Goal: Task Accomplishment & Management: Use online tool/utility

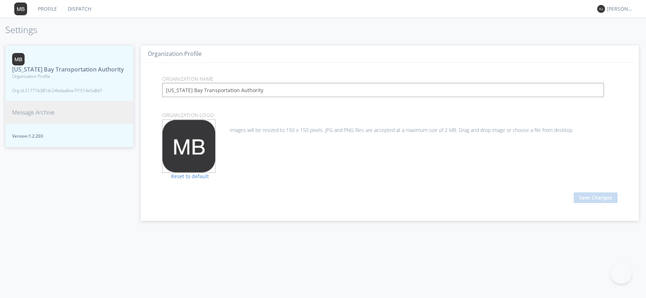
click at [39, 109] on button "Message Archive" at bounding box center [69, 112] width 128 height 23
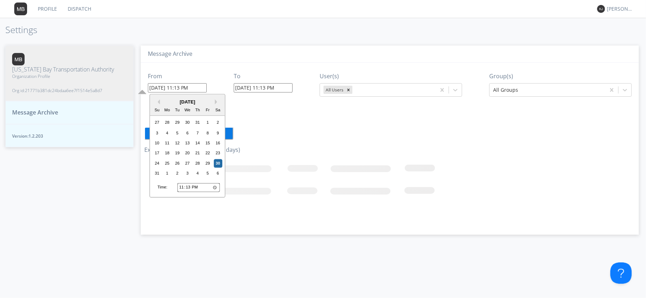
click at [169, 87] on input "[DATE] 11:13 PM" at bounding box center [177, 87] width 59 height 9
click at [181, 188] on input "23:13" at bounding box center [198, 187] width 42 height 9
type input "19:13"
type input "[DATE] 7:13 PM"
click at [188, 185] on input "19:13" at bounding box center [198, 187] width 42 height 9
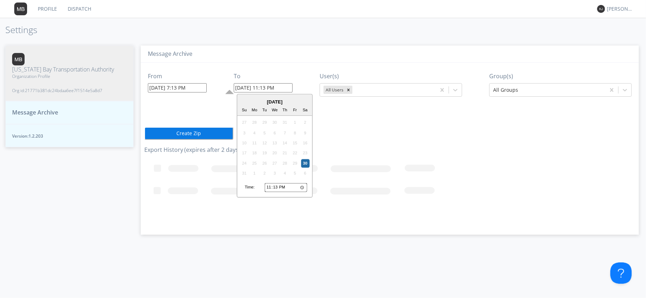
click at [271, 88] on input "[DATE] 11:13 PM" at bounding box center [263, 87] width 59 height 9
click at [269, 188] on input "23:13" at bounding box center [286, 187] width 42 height 9
type input "22:13"
type input "[DATE] 10:13 PM"
click at [273, 181] on div "[DATE] Su Mo Tu We Th Fr Sa 27 28 29 30 31 1 2 3 4 5 6 7 8 9 10 11 12 13 14 15 …" at bounding box center [275, 146] width 76 height 104
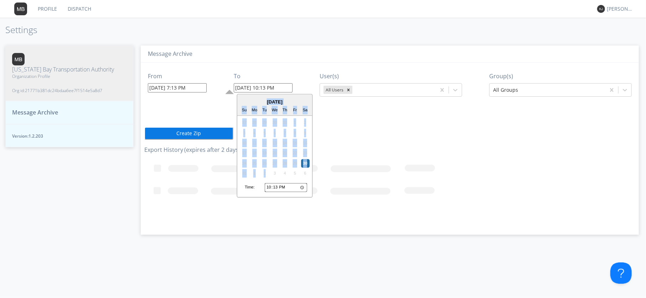
click at [277, 186] on input "22:13" at bounding box center [286, 187] width 42 height 9
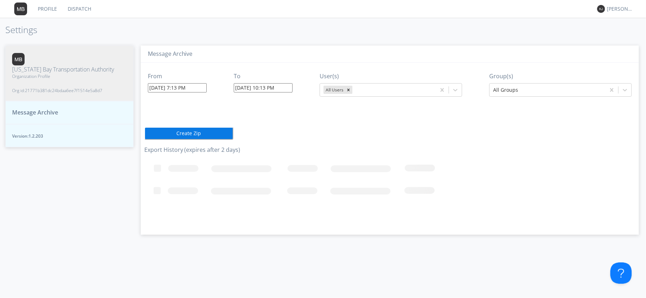
click at [357, 145] on div "From [DATE] 7:13 PM To [DATE] 10:13 PM User(s) All Users Group(s) All Groups Cr…" at bounding box center [389, 146] width 491 height 167
click at [506, 90] on div at bounding box center [547, 90] width 109 height 9
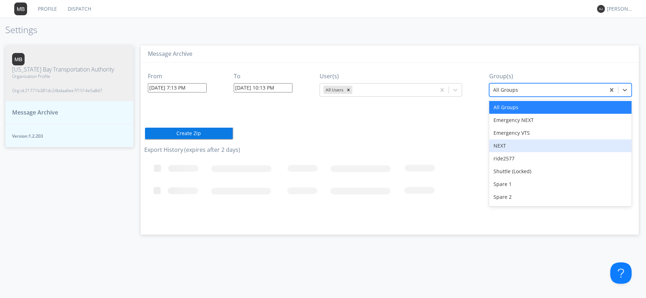
click at [509, 146] on div "NEXT" at bounding box center [560, 146] width 142 height 13
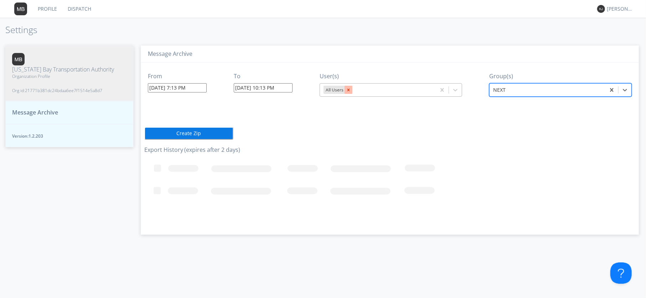
click at [349, 90] on icon "Remove All Users" at bounding box center [348, 90] width 5 height 5
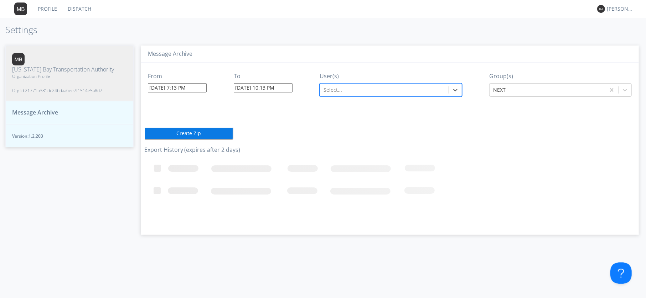
click at [351, 89] on div at bounding box center [383, 90] width 121 height 9
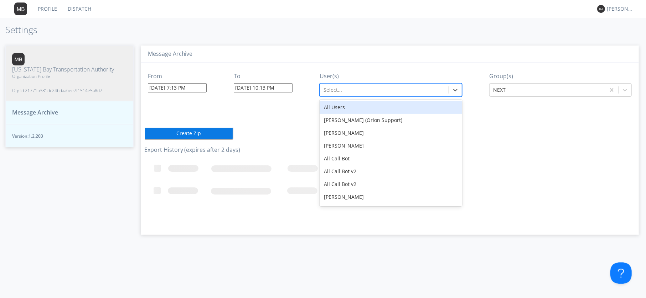
type input "9"
type input "2913"
click at [344, 104] on div "N2913" at bounding box center [390, 107] width 142 height 13
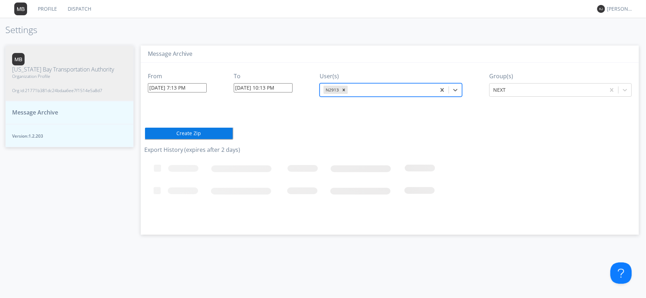
click at [196, 134] on button "Create Zip" at bounding box center [188, 133] width 89 height 13
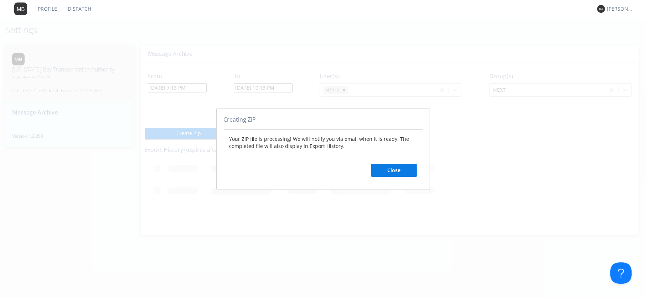
click at [388, 175] on button "Close" at bounding box center [394, 170] width 46 height 13
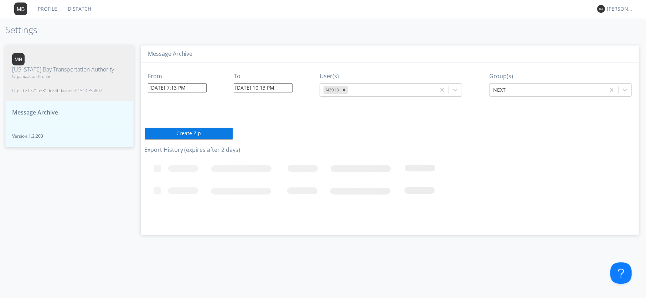
click at [40, 109] on span "Message Archive" at bounding box center [35, 113] width 46 height 8
click at [38, 109] on span "Message Archive" at bounding box center [35, 113] width 46 height 8
click at [56, 69] on span "[US_STATE] Bay Transportation Authority" at bounding box center [63, 70] width 102 height 8
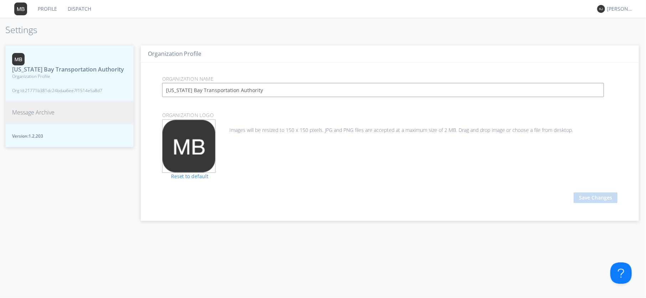
click at [42, 109] on span "Message Archive" at bounding box center [33, 113] width 42 height 8
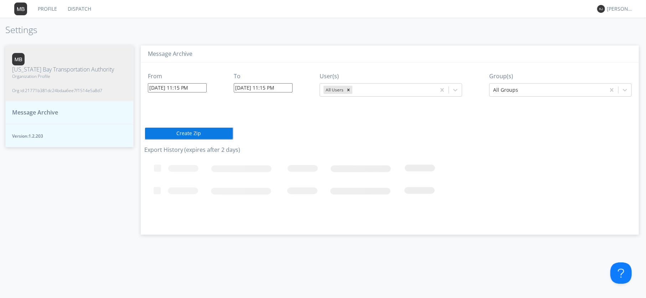
click at [52, 5] on link "Profile" at bounding box center [47, 9] width 30 height 18
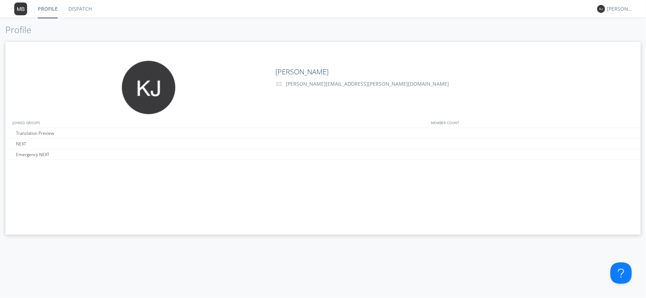
click at [78, 7] on link "Dispatch" at bounding box center [80, 9] width 34 height 18
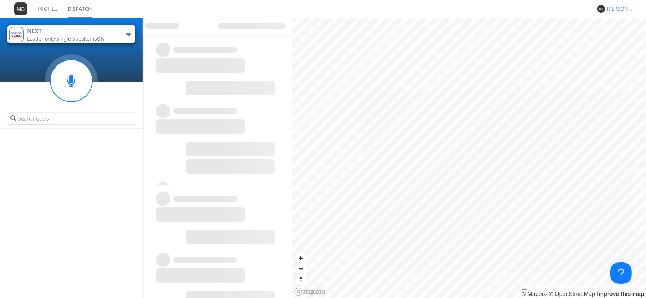
click at [609, 7] on div "[PERSON_NAME]" at bounding box center [620, 8] width 27 height 7
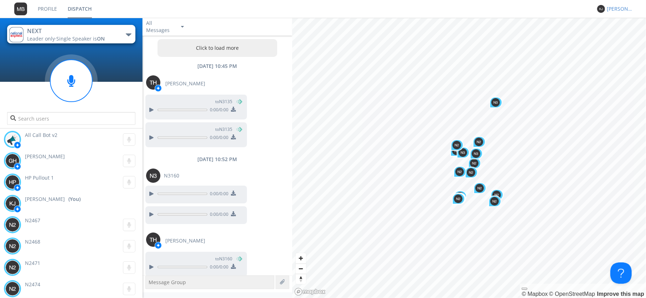
click at [615, 12] on div "[PERSON_NAME]" at bounding box center [620, 8] width 27 height 7
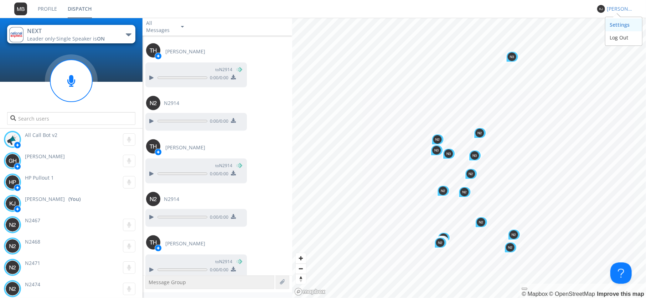
scroll to position [729, 0]
click at [614, 22] on div "Settings" at bounding box center [623, 25] width 37 height 13
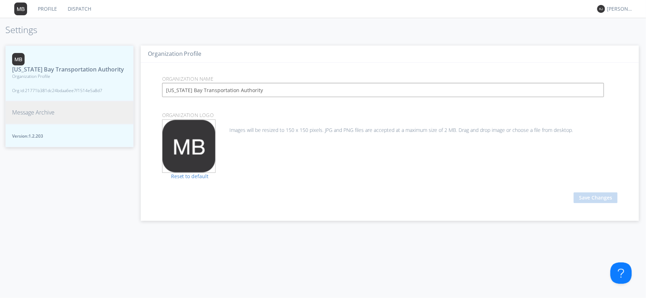
click at [36, 111] on span "Message Archive" at bounding box center [33, 113] width 42 height 8
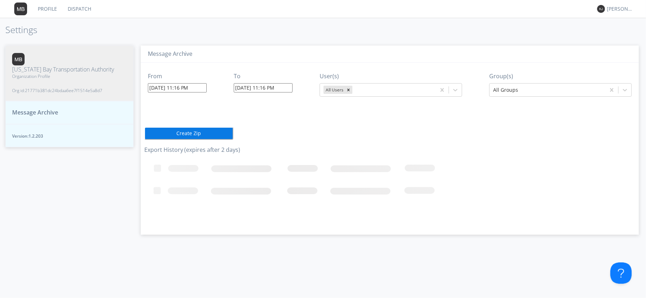
click at [31, 109] on span "Message Archive" at bounding box center [35, 113] width 46 height 8
click at [52, 9] on link "Profile" at bounding box center [47, 9] width 30 height 18
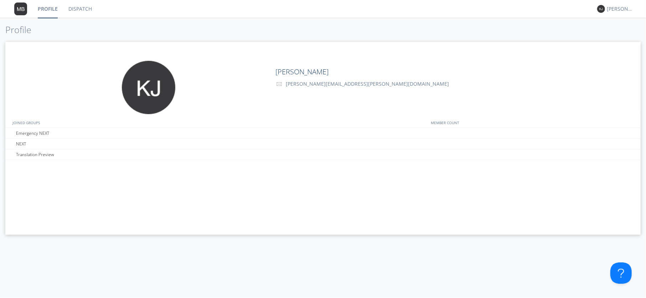
click at [78, 10] on link "Dispatch" at bounding box center [80, 9] width 34 height 18
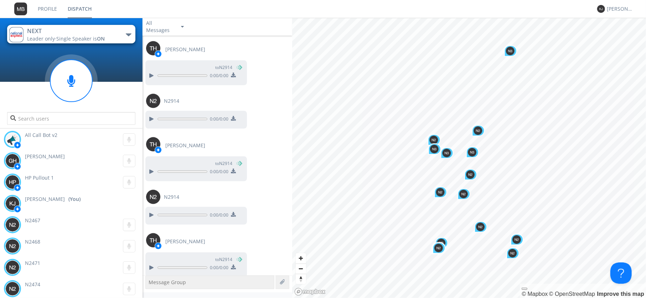
scroll to position [729, 0]
click at [625, 6] on div "[PERSON_NAME]" at bounding box center [620, 8] width 27 height 7
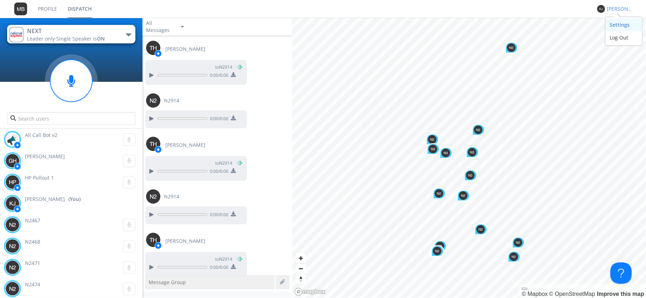
click at [634, 27] on div "Settings" at bounding box center [623, 25] width 37 height 13
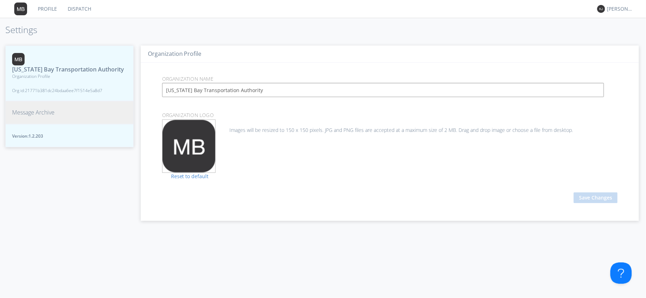
click at [40, 118] on button "Message Archive" at bounding box center [69, 112] width 128 height 23
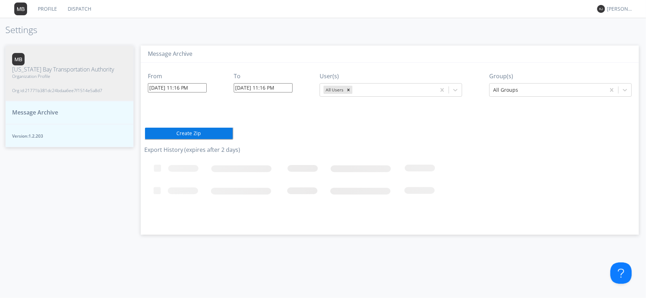
click at [42, 110] on button "Message Archive" at bounding box center [69, 112] width 128 height 23
click at [181, 87] on input "[DATE] 11:16 PM" at bounding box center [177, 87] width 59 height 9
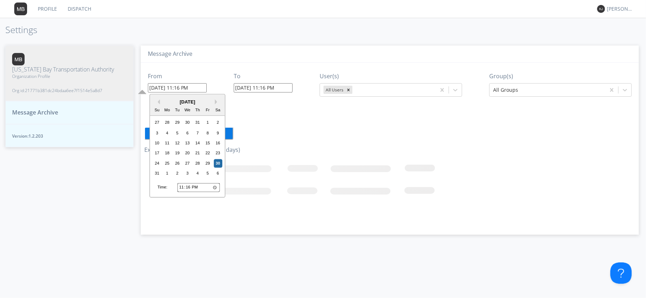
click at [341, 115] on div "From [DATE] 11:16 PM Previous Month Next Month [DATE] Su Mo Tu We Th Fr Sa 27 2…" at bounding box center [389, 146] width 491 height 167
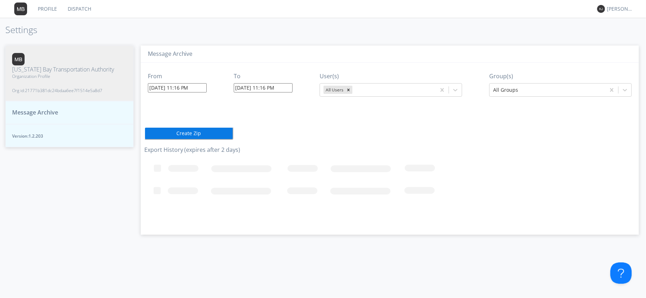
click at [50, 109] on span "Message Archive" at bounding box center [35, 113] width 46 height 8
click at [81, 9] on link "Dispatch" at bounding box center [79, 9] width 34 height 18
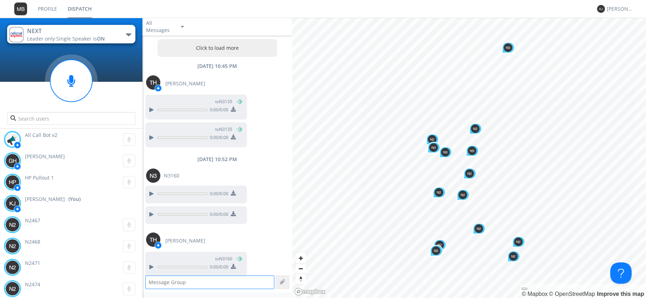
scroll to position [729, 0]
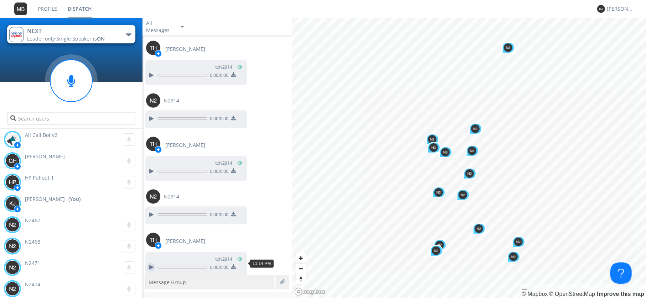
click at [152, 264] on div at bounding box center [151, 268] width 9 height 9
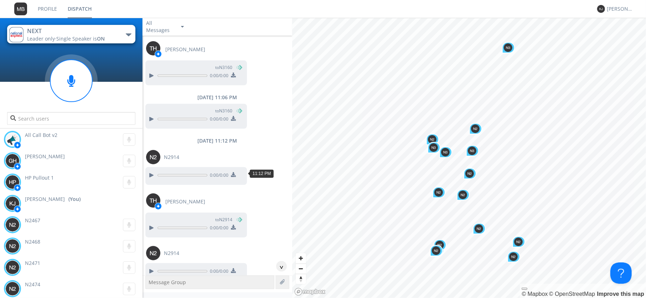
scroll to position [359, 0]
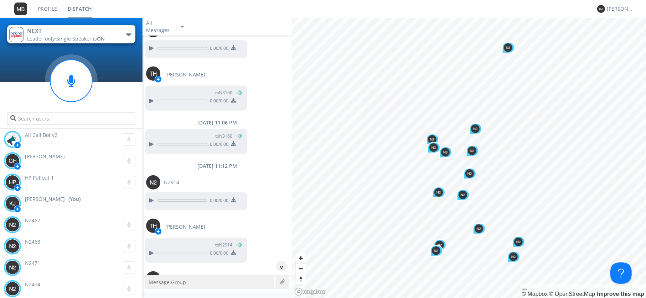
click at [76, 6] on link "Dispatch" at bounding box center [79, 9] width 35 height 18
click at [619, 12] on div "[PERSON_NAME]" at bounding box center [620, 8] width 27 height 7
click at [618, 24] on div "Settings" at bounding box center [623, 25] width 37 height 13
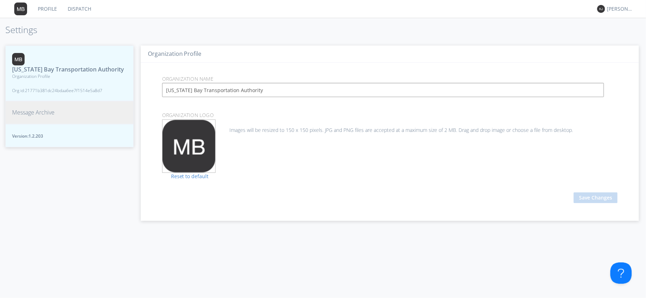
click at [61, 107] on button "Message Archive" at bounding box center [69, 112] width 128 height 23
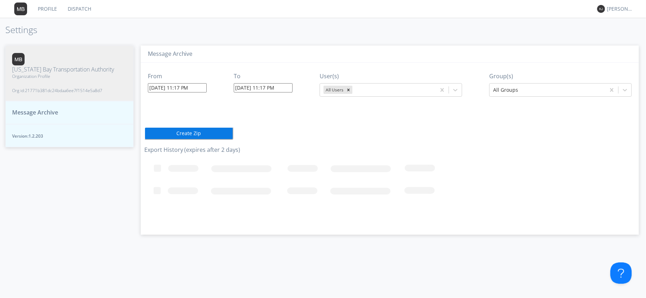
click at [49, 88] on span "Org id: 21771b381dc24bdaa6ee7f1514e5a8d7" at bounding box center [63, 91] width 102 height 6
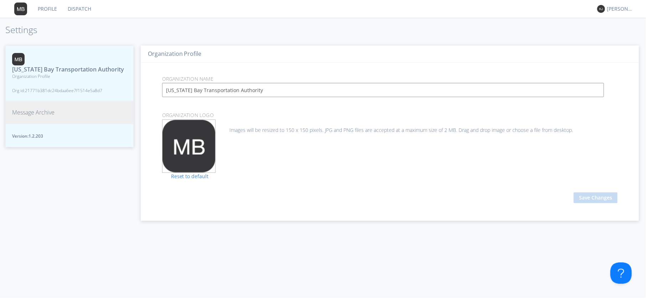
click at [36, 115] on span "Message Archive" at bounding box center [33, 113] width 42 height 8
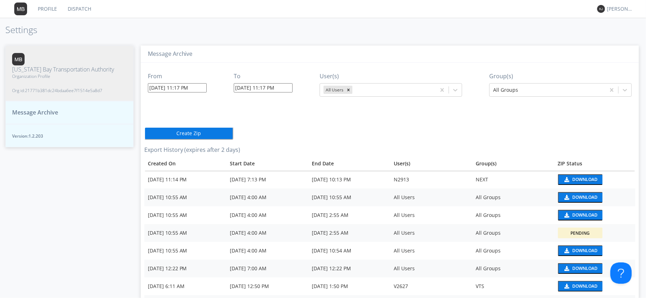
click at [578, 177] on button "Download" at bounding box center [580, 180] width 45 height 11
click at [386, 14] on nav "Profile Dispatch [PERSON_NAME]" at bounding box center [323, 9] width 646 height 18
click at [76, 10] on link "Dispatch" at bounding box center [79, 9] width 34 height 18
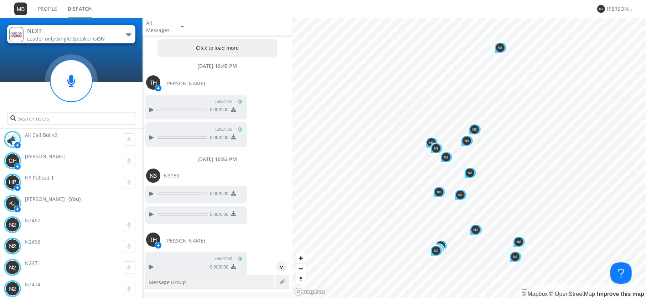
click at [205, 51] on button "Click to load more" at bounding box center [217, 48] width 120 height 18
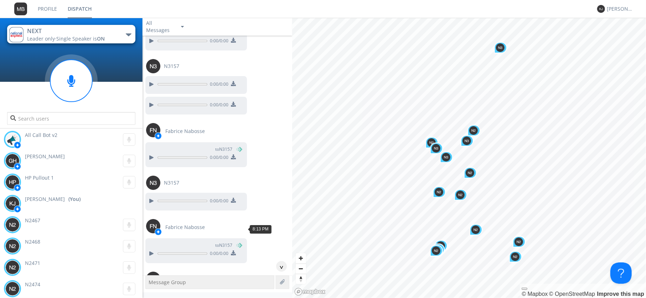
scroll to position [44464, 0]
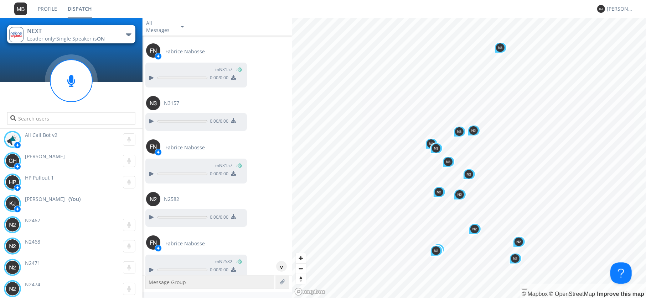
scroll to position [44546, 0]
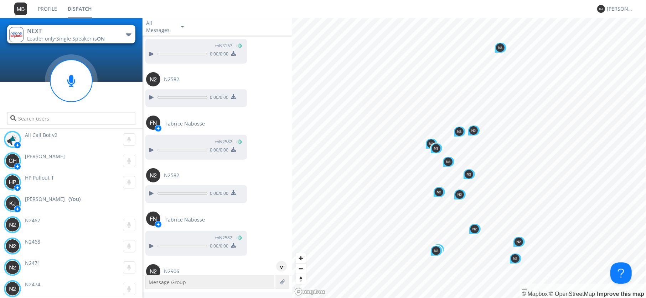
scroll to position [44629, 0]
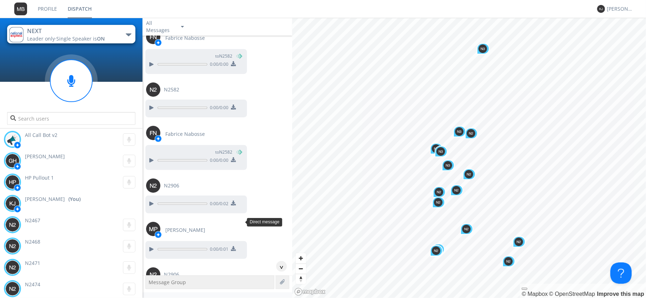
scroll to position [44711, 0]
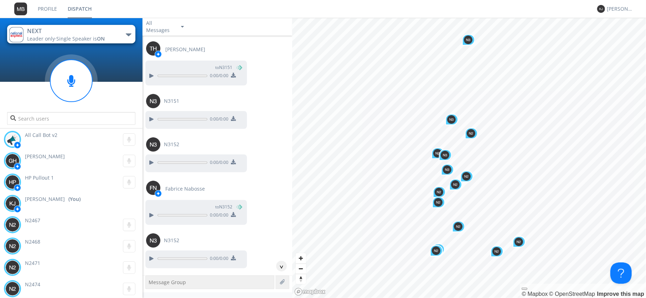
scroll to position [46028, 0]
